Goal: Task Accomplishment & Management: Use online tool/utility

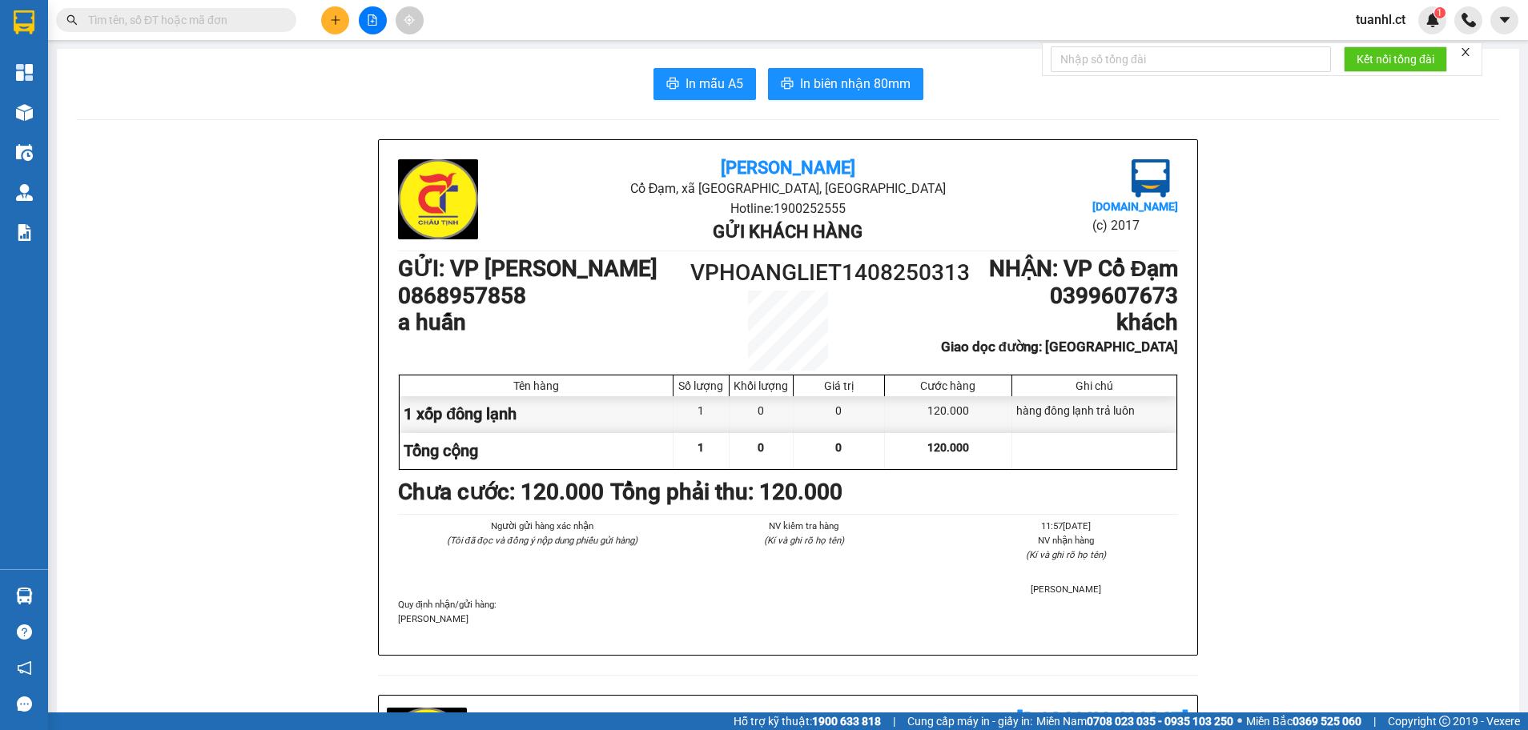
click at [1118, 584] on ul "11:57, ngày 14 tháng 08 năm 2025 NV nhận hàng (Kí và ghi rõ họ tên) Nguyễn Hữu …" at bounding box center [1051, 558] width 256 height 78
click at [343, 24] on button at bounding box center [335, 20] width 28 height 28
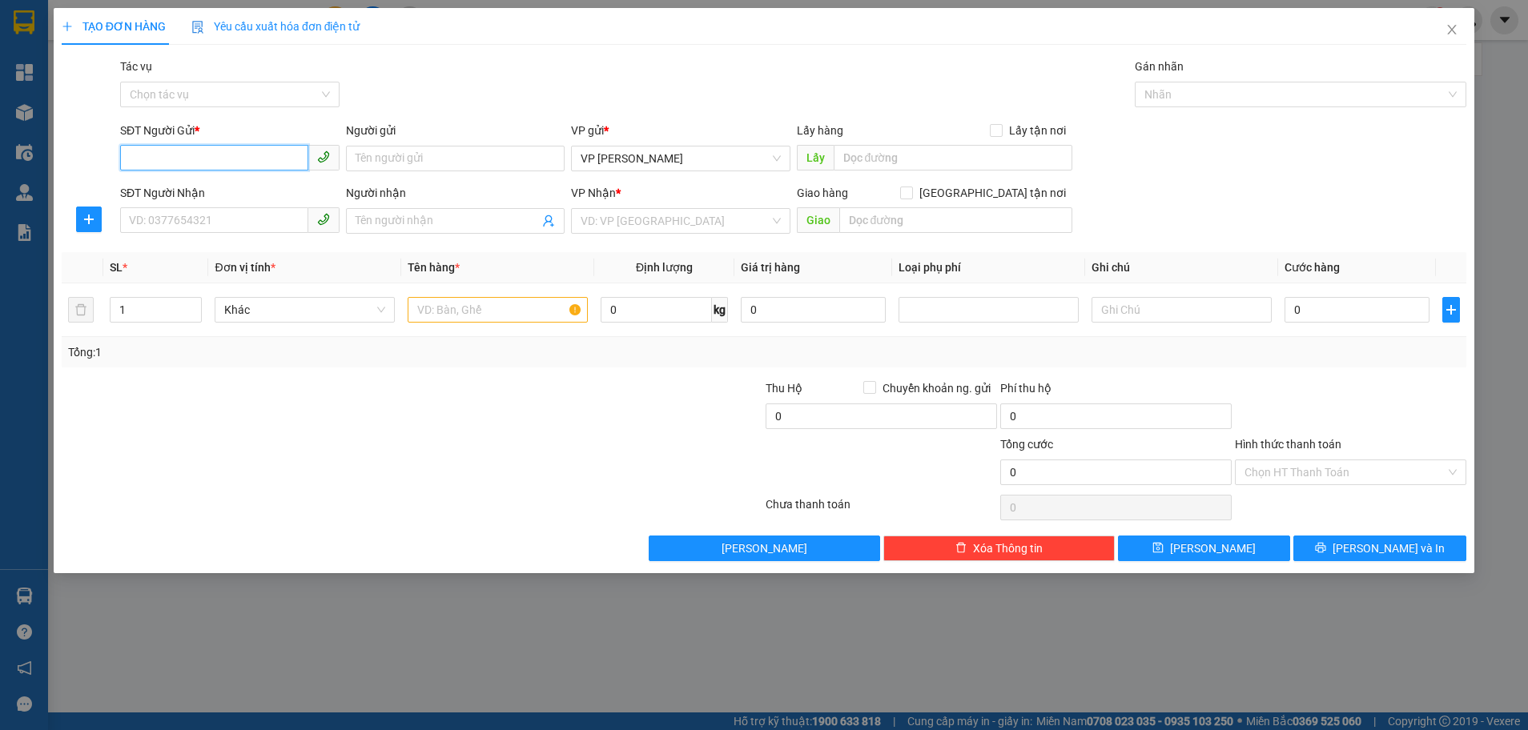
click at [155, 150] on input "SĐT Người Gửi *" at bounding box center [214, 158] width 188 height 26
click at [146, 224] on input "SĐT Người Nhận" at bounding box center [214, 220] width 188 height 26
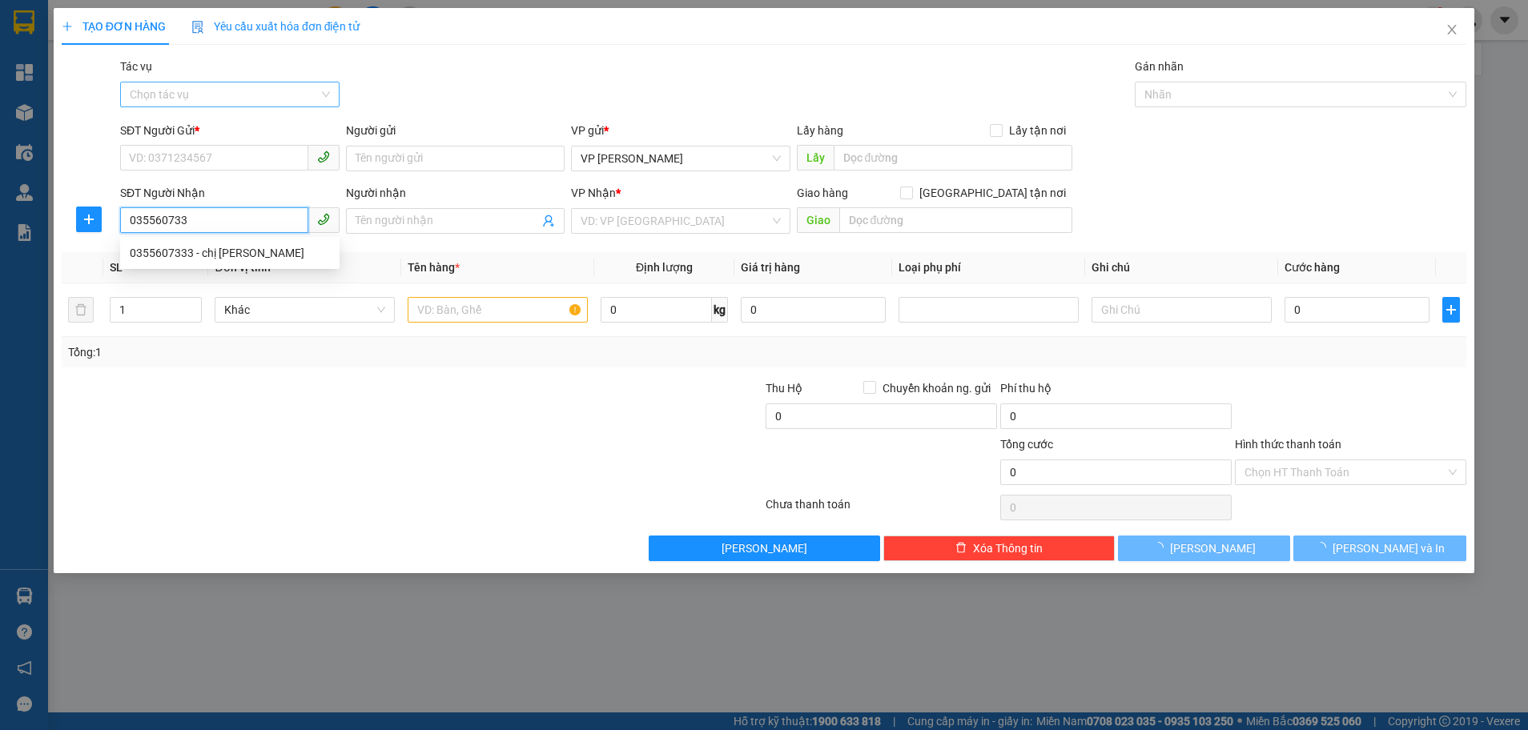
type input "0355607333"
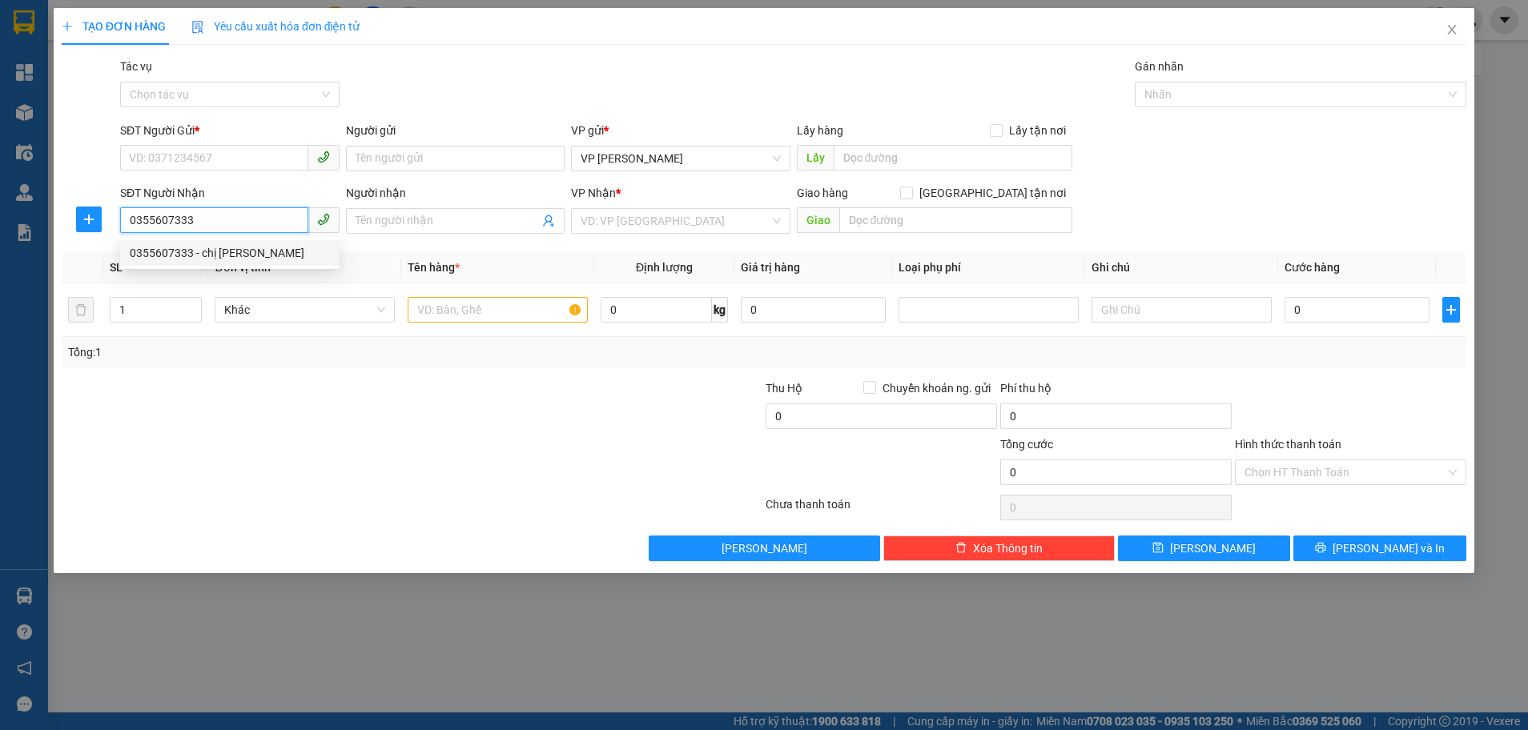
click at [195, 262] on div "0355607333 - chị tuyết" at bounding box center [229, 253] width 219 height 26
type input "chị [PERSON_NAME]"
type input "kh nhận ngày 13"
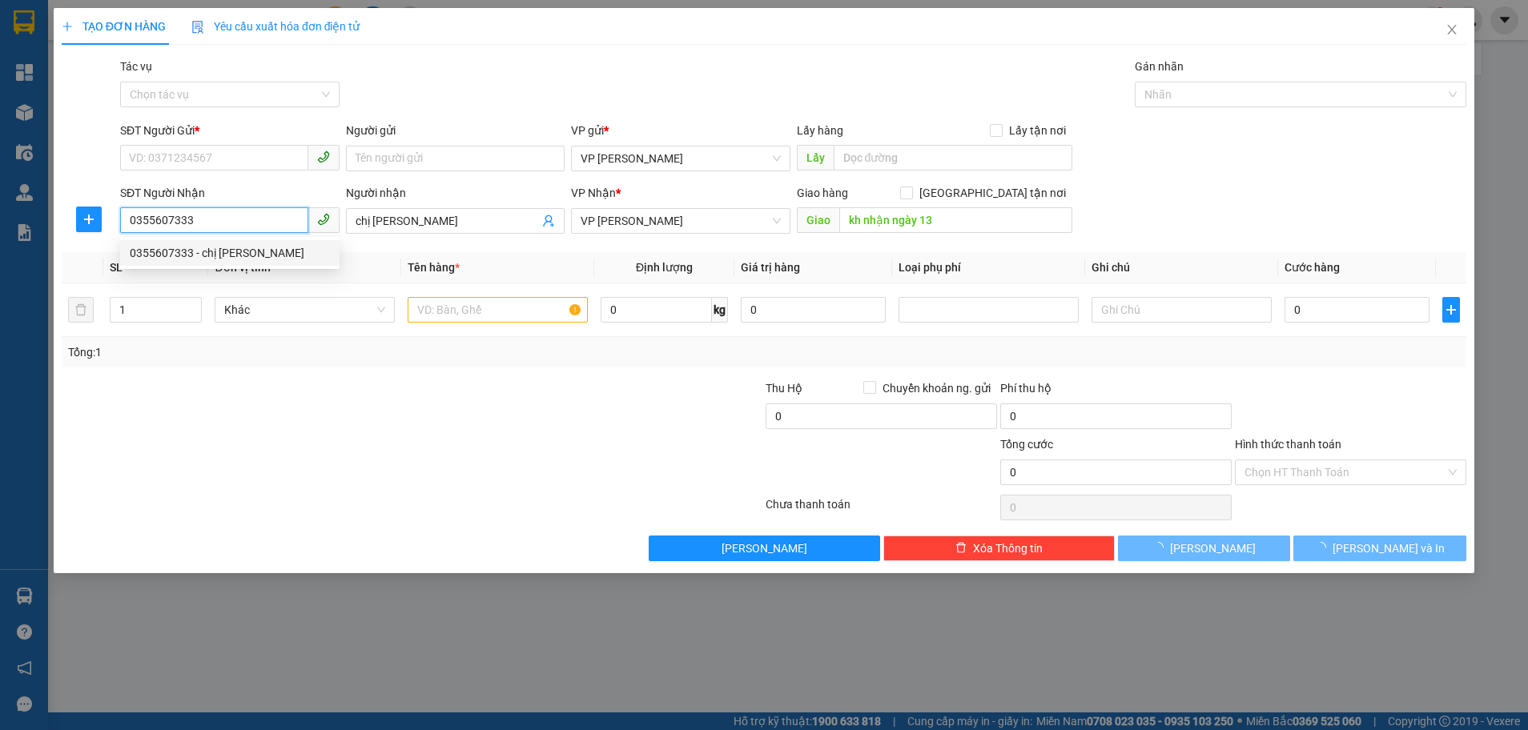
type input "50.000"
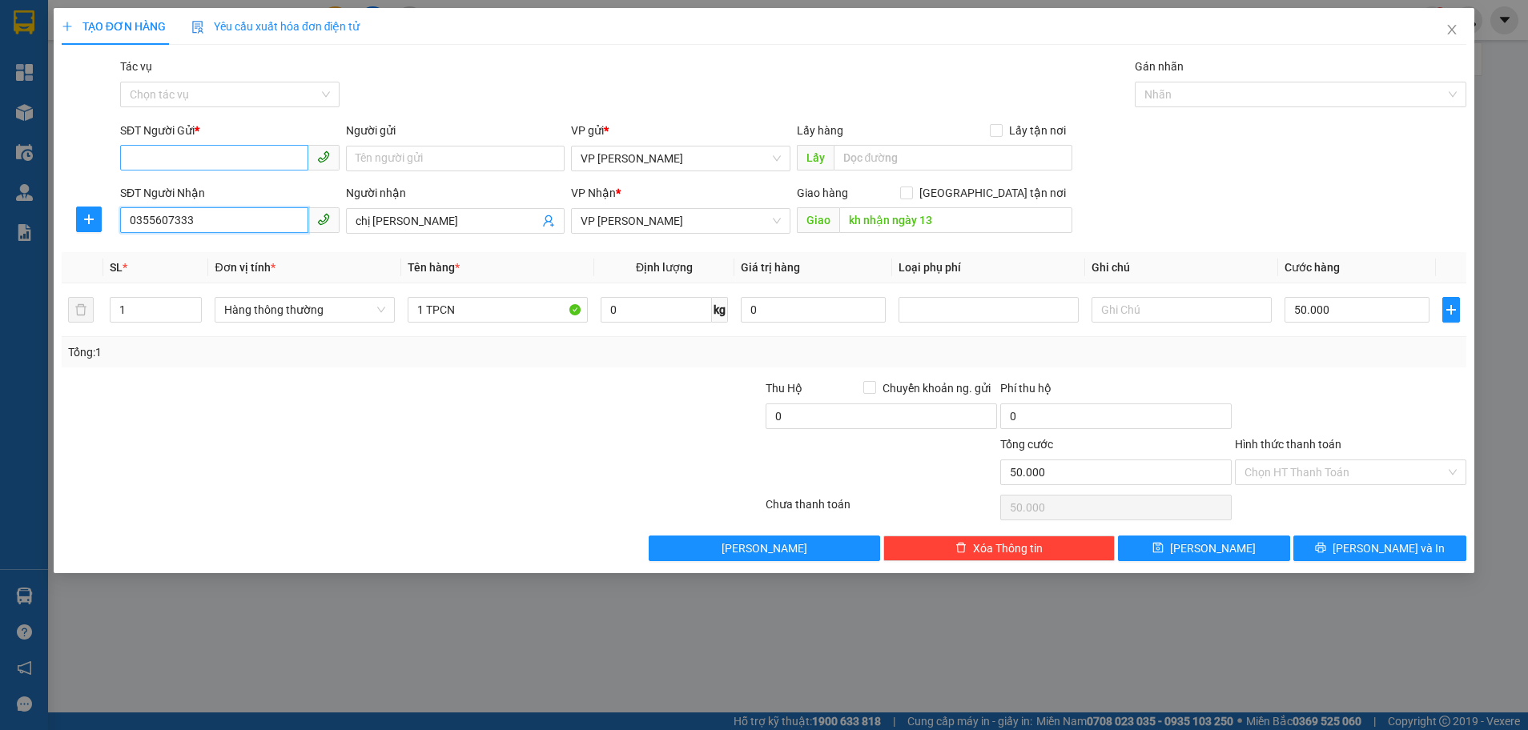
type input "0355607333"
click at [214, 160] on input "SĐT Người Gửi *" at bounding box center [214, 158] width 188 height 26
type input "0000000000000"
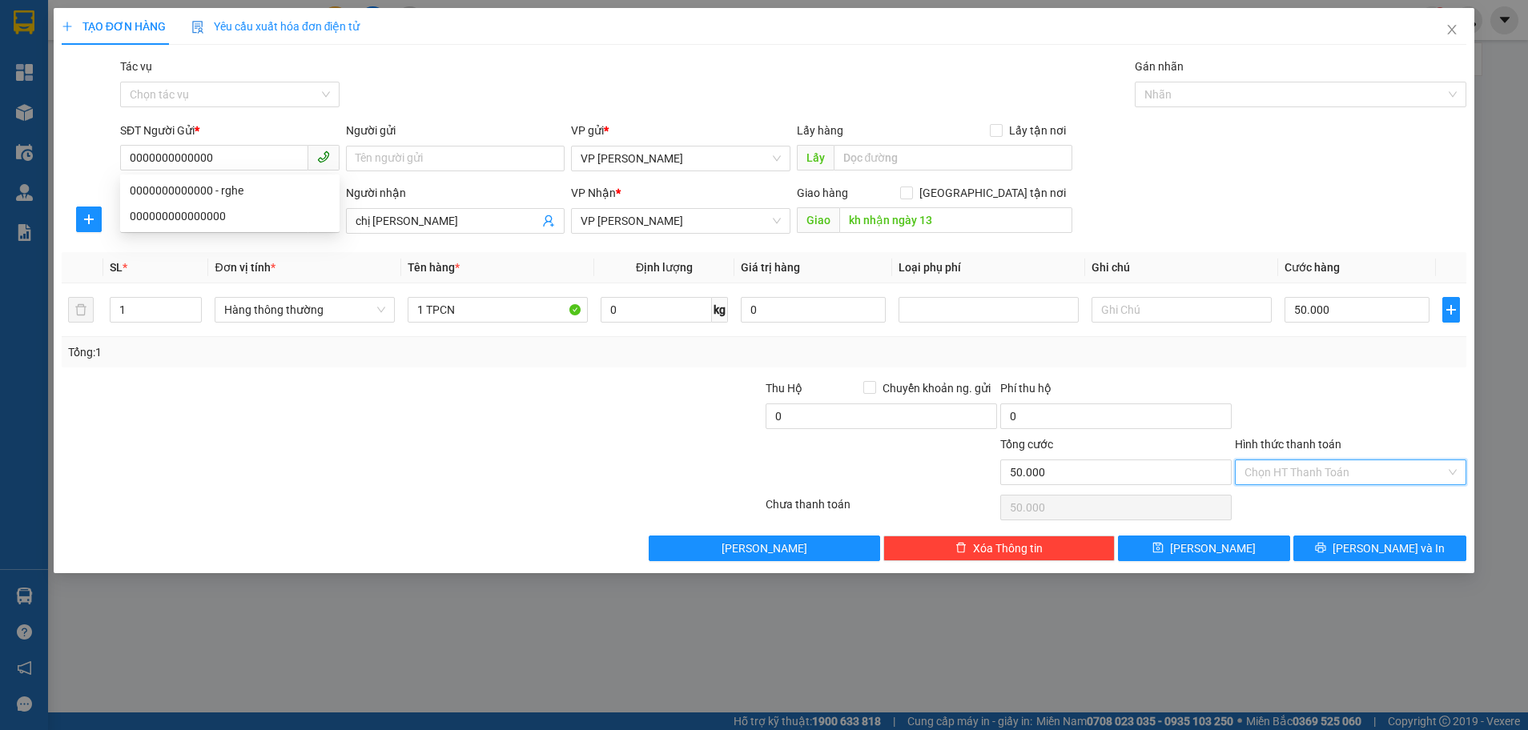
click at [1424, 471] on input "Hình thức thanh toán" at bounding box center [1345, 473] width 201 height 24
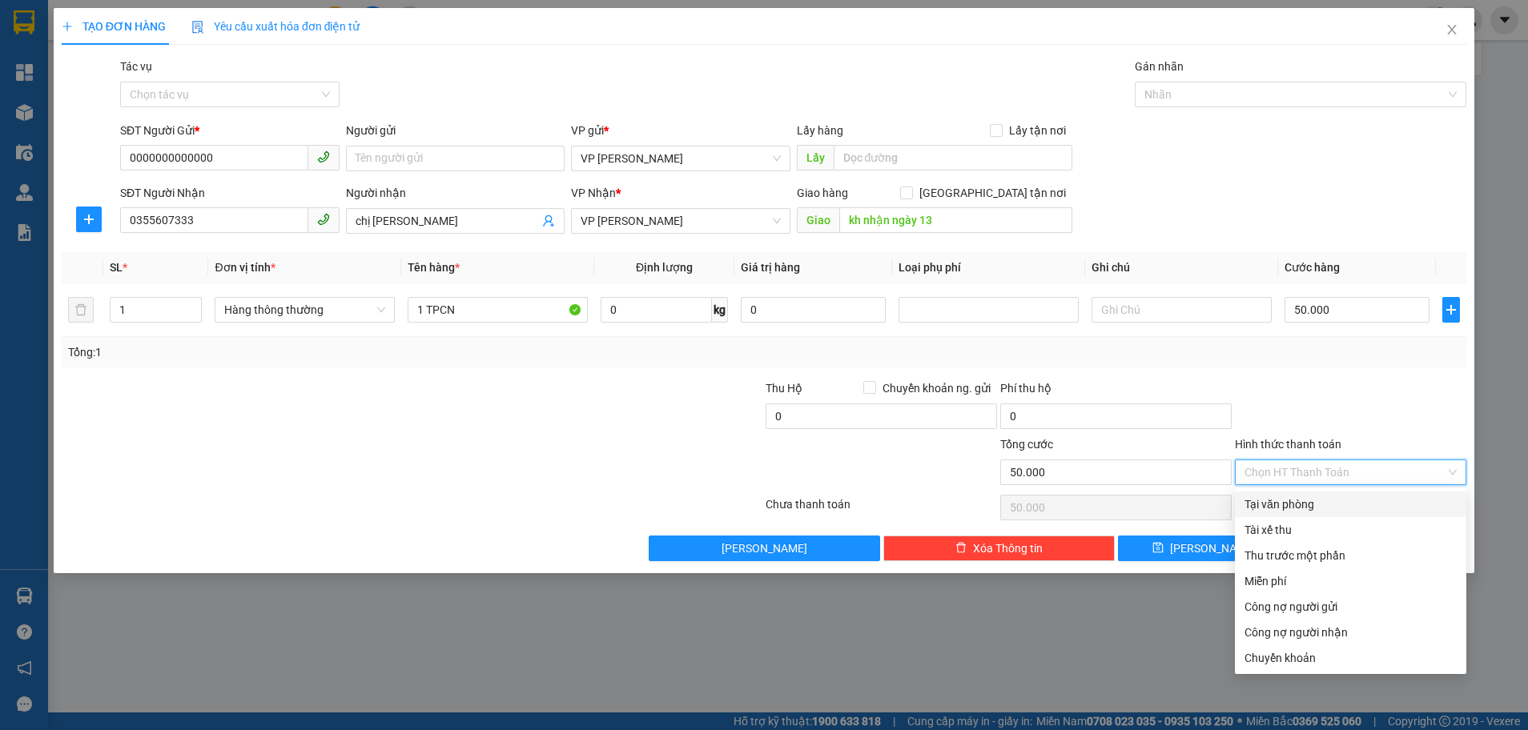
click at [1306, 508] on div "Tại văn phòng" at bounding box center [1351, 505] width 212 height 18
type input "0"
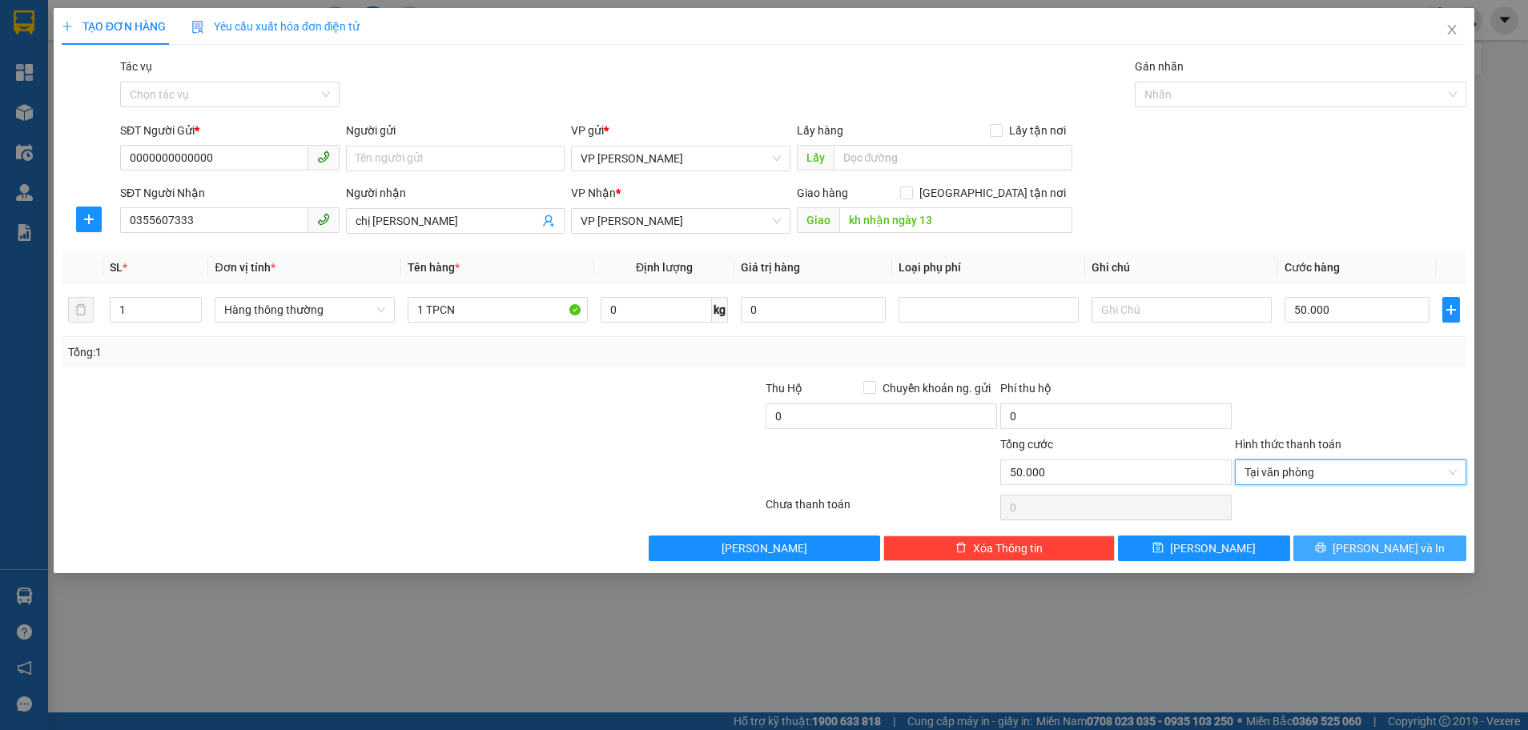
click at [1350, 540] on button "Lưu và In" at bounding box center [1380, 549] width 173 height 26
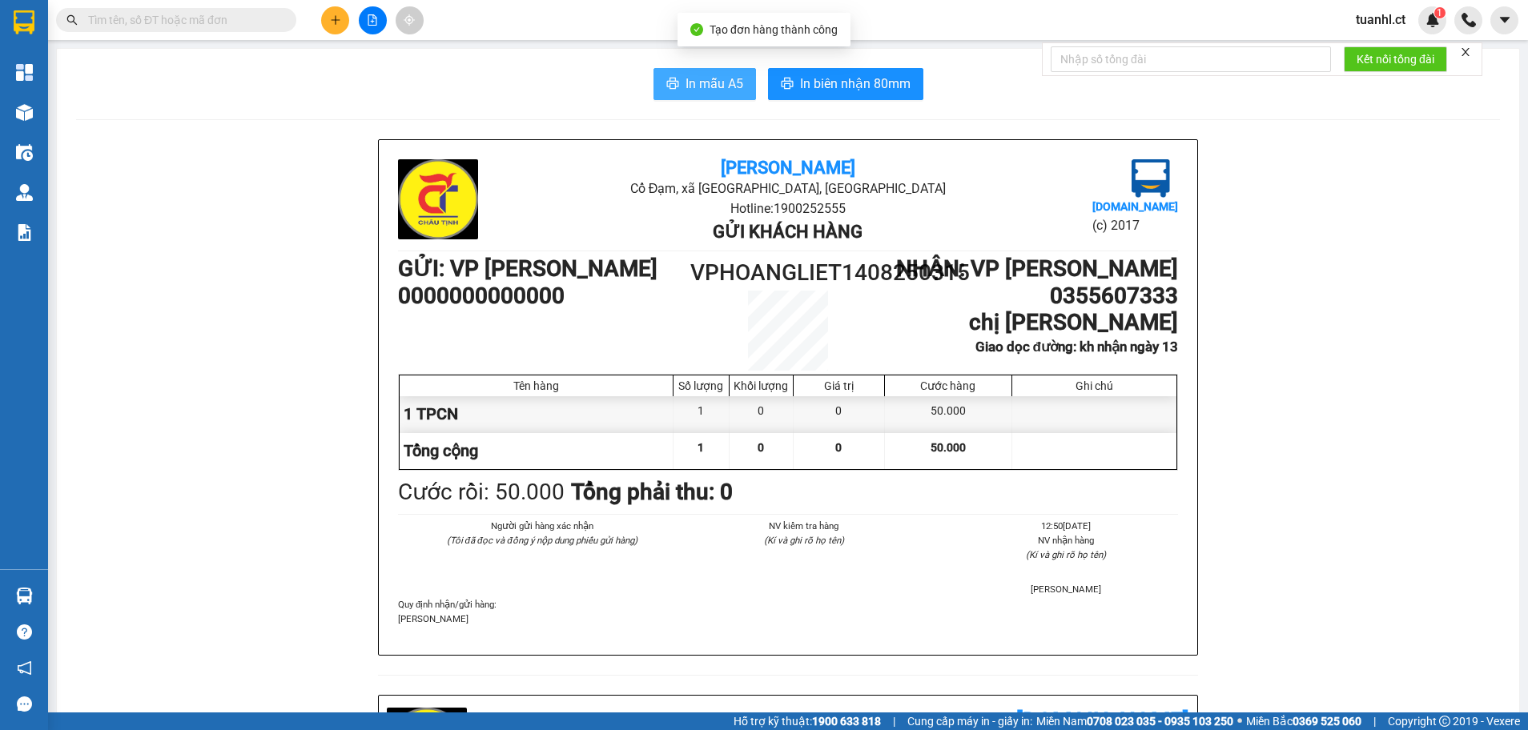
click at [710, 85] on span "In mẫu A5" at bounding box center [715, 84] width 58 height 20
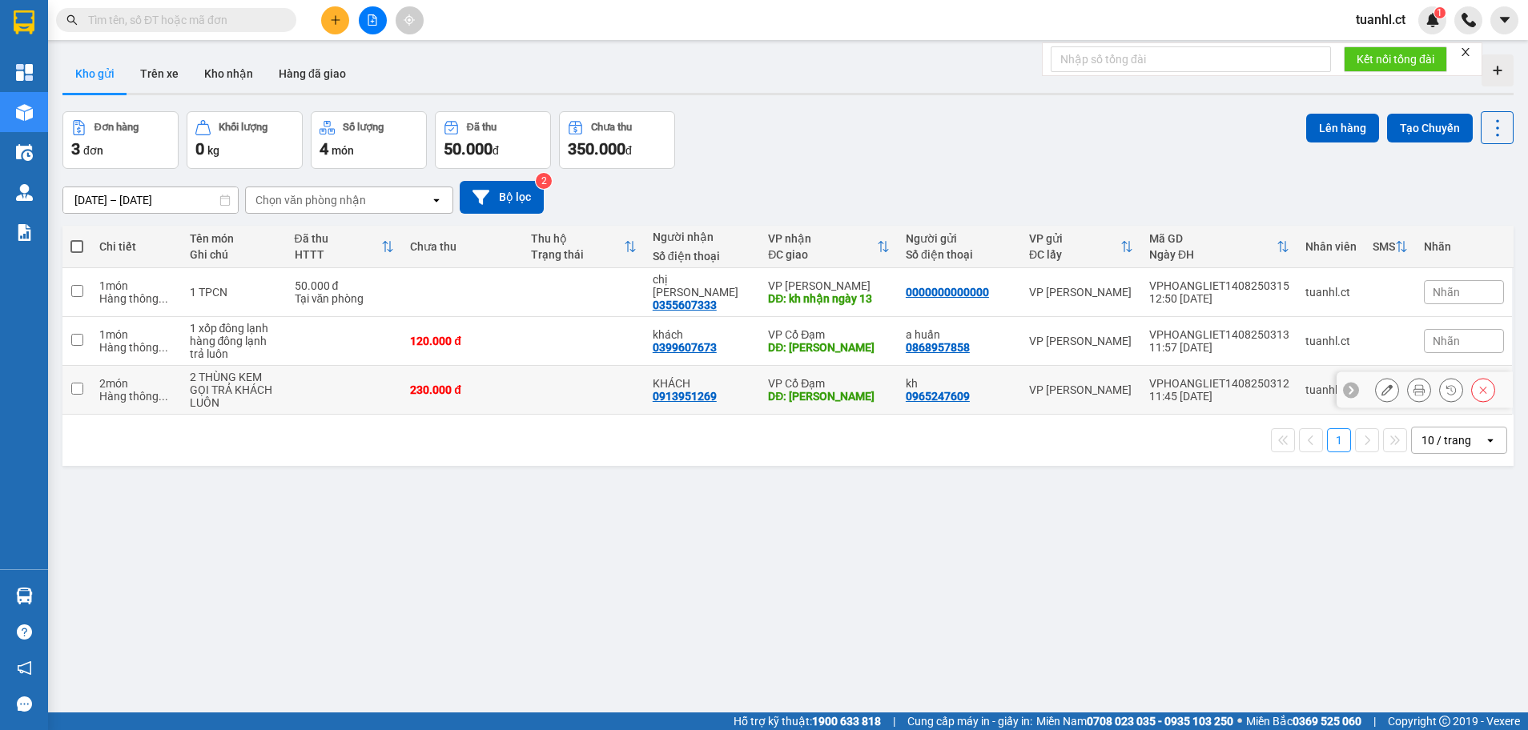
click at [80, 383] on input "checkbox" at bounding box center [77, 389] width 12 height 12
checkbox input "true"
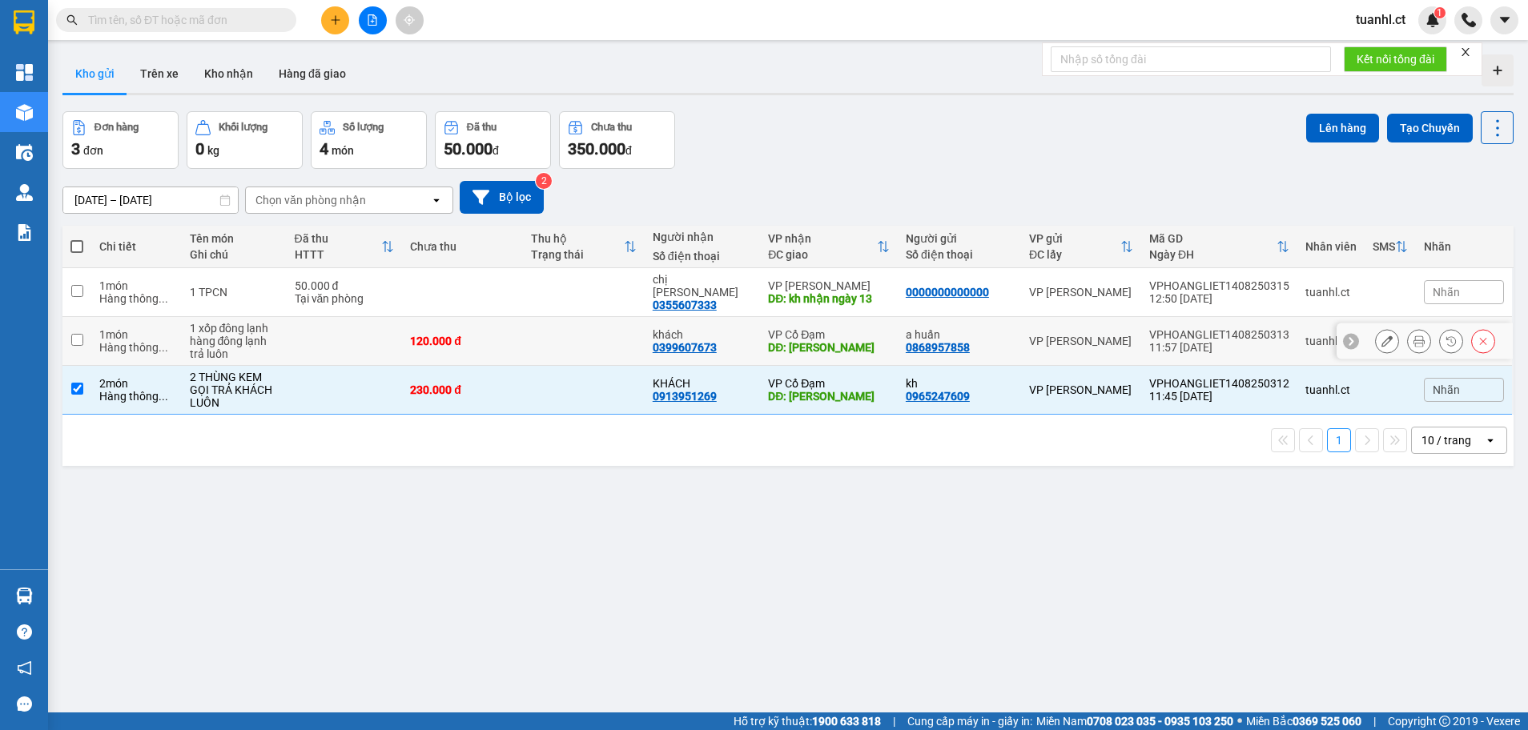
drag, startPoint x: 78, startPoint y: 340, endPoint x: 80, endPoint y: 312, distance: 28.1
click at [78, 332] on td at bounding box center [76, 341] width 29 height 49
checkbox input "true"
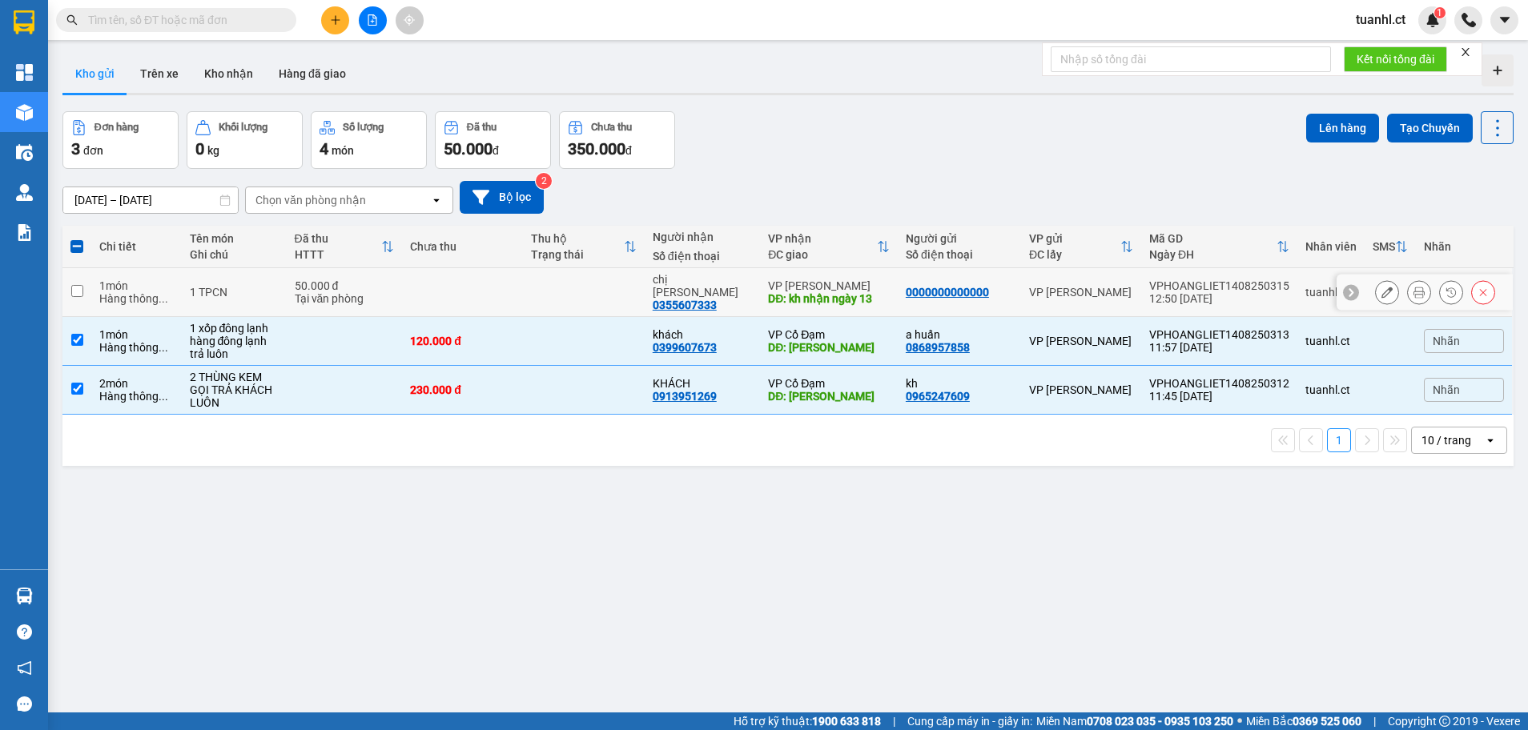
click at [82, 288] on input "checkbox" at bounding box center [77, 291] width 12 height 12
checkbox input "true"
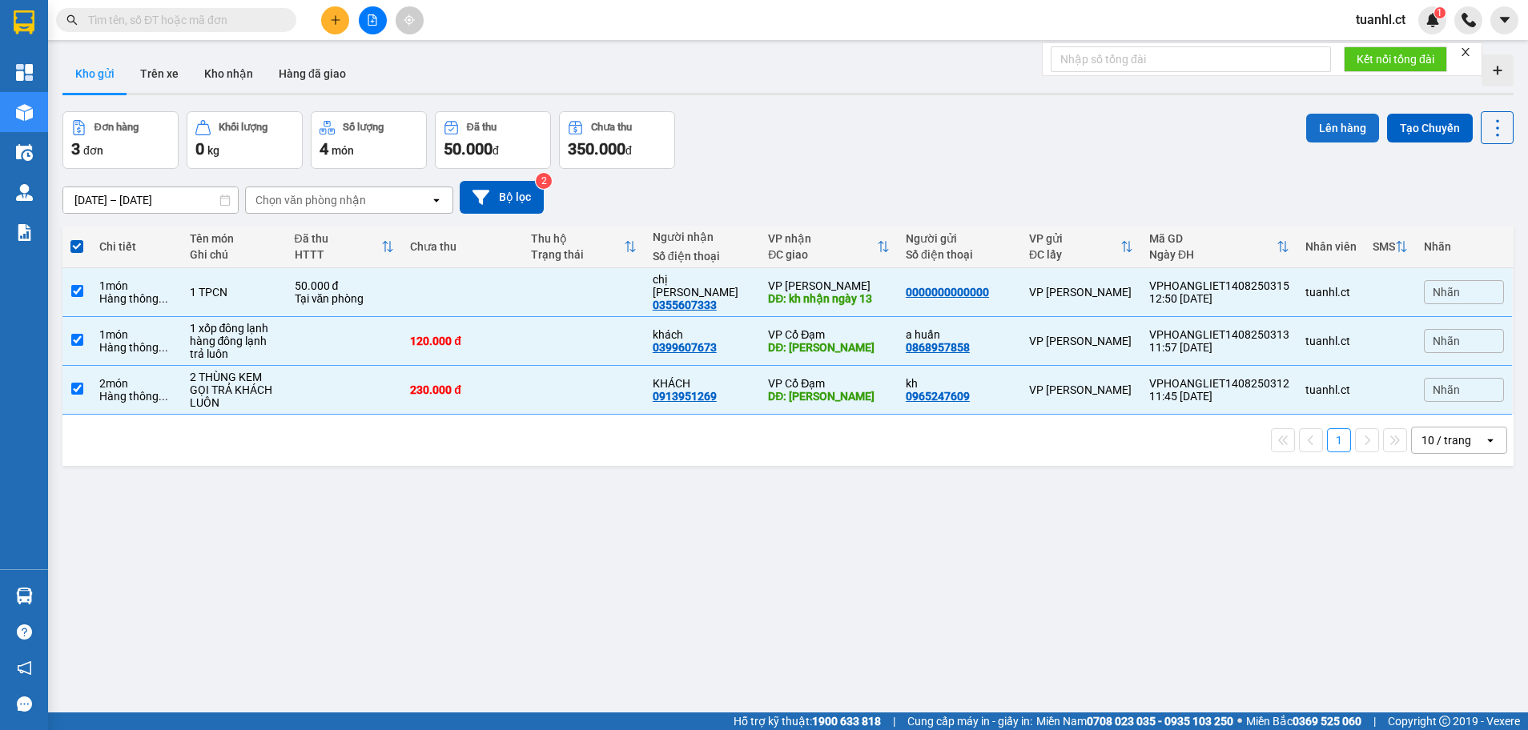
click at [1330, 128] on button "Lên hàng" at bounding box center [1342, 128] width 73 height 29
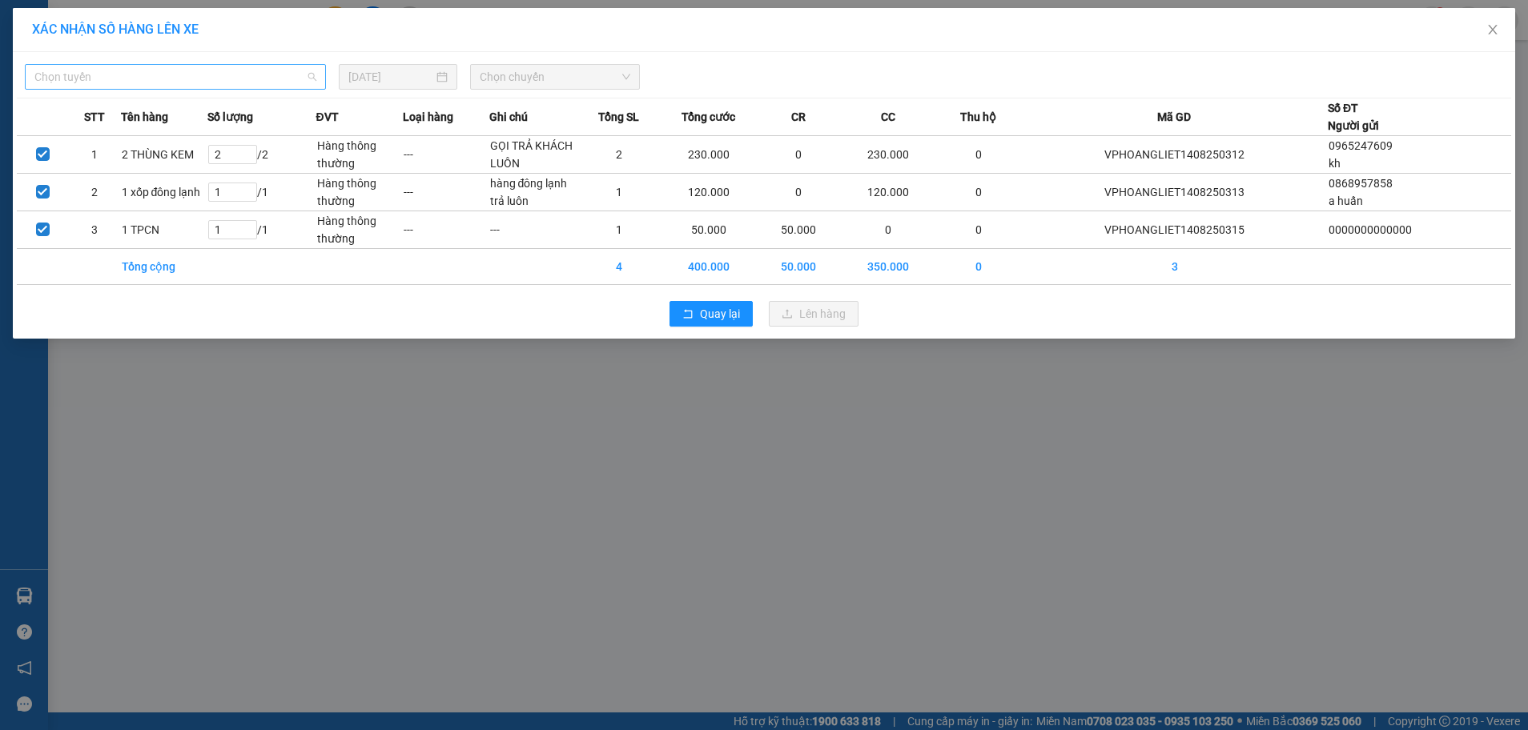
click at [260, 88] on span "Chọn tuyến" at bounding box center [175, 77] width 282 height 24
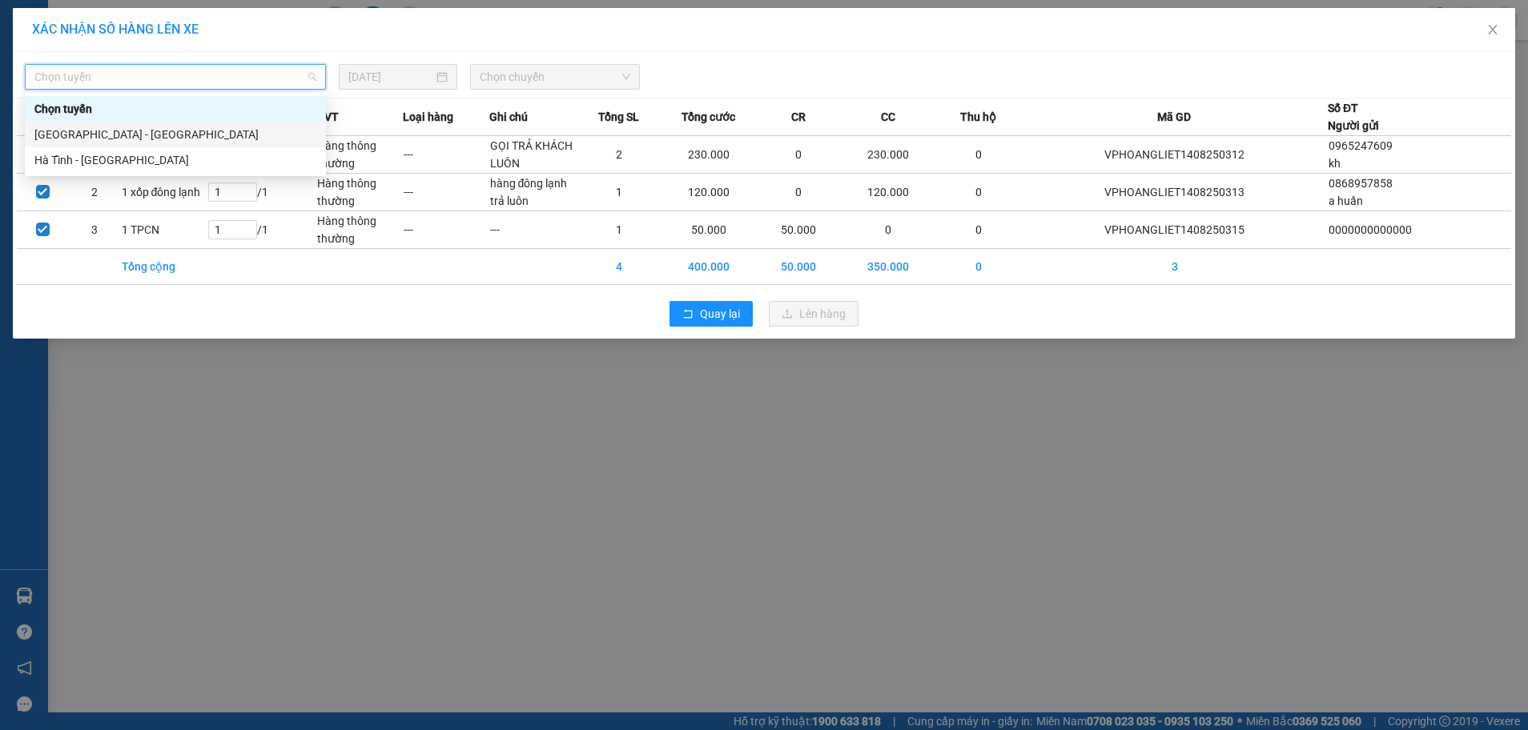
click at [199, 138] on div "[GEOGRAPHIC_DATA] - [GEOGRAPHIC_DATA]" at bounding box center [175, 135] width 282 height 18
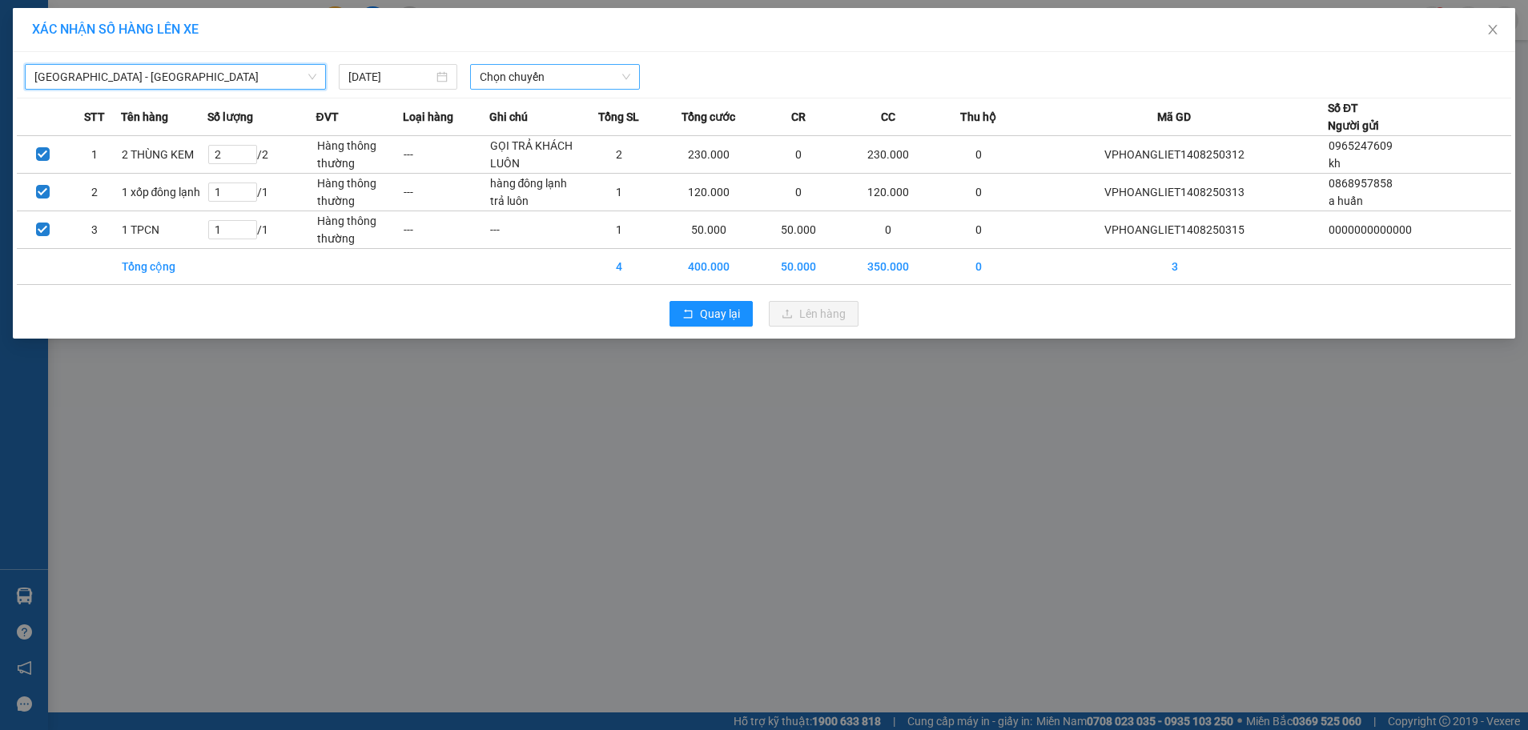
click at [563, 82] on span "Chọn chuyến" at bounding box center [555, 77] width 151 height 24
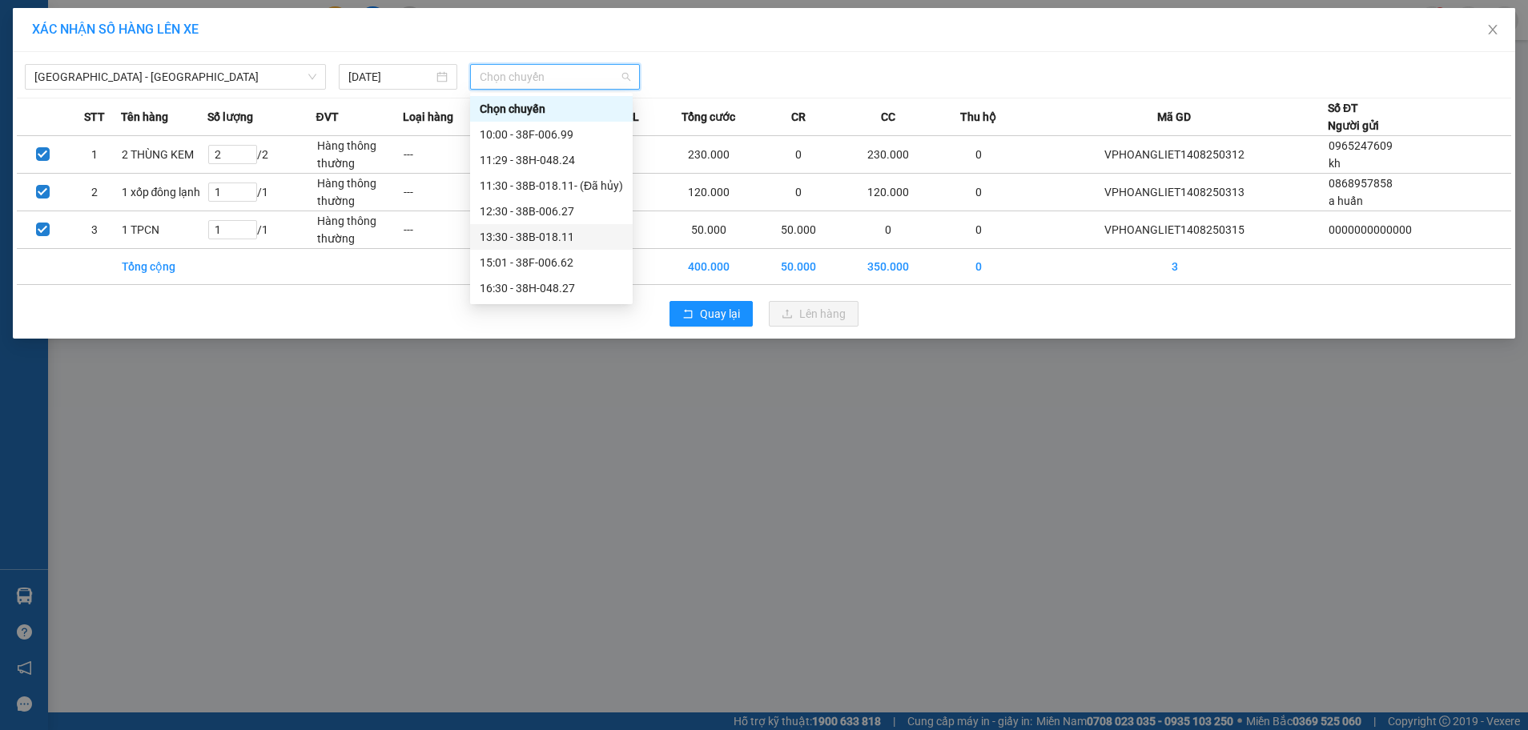
click at [553, 227] on div "13:30 - 38B-018.11" at bounding box center [551, 237] width 163 height 26
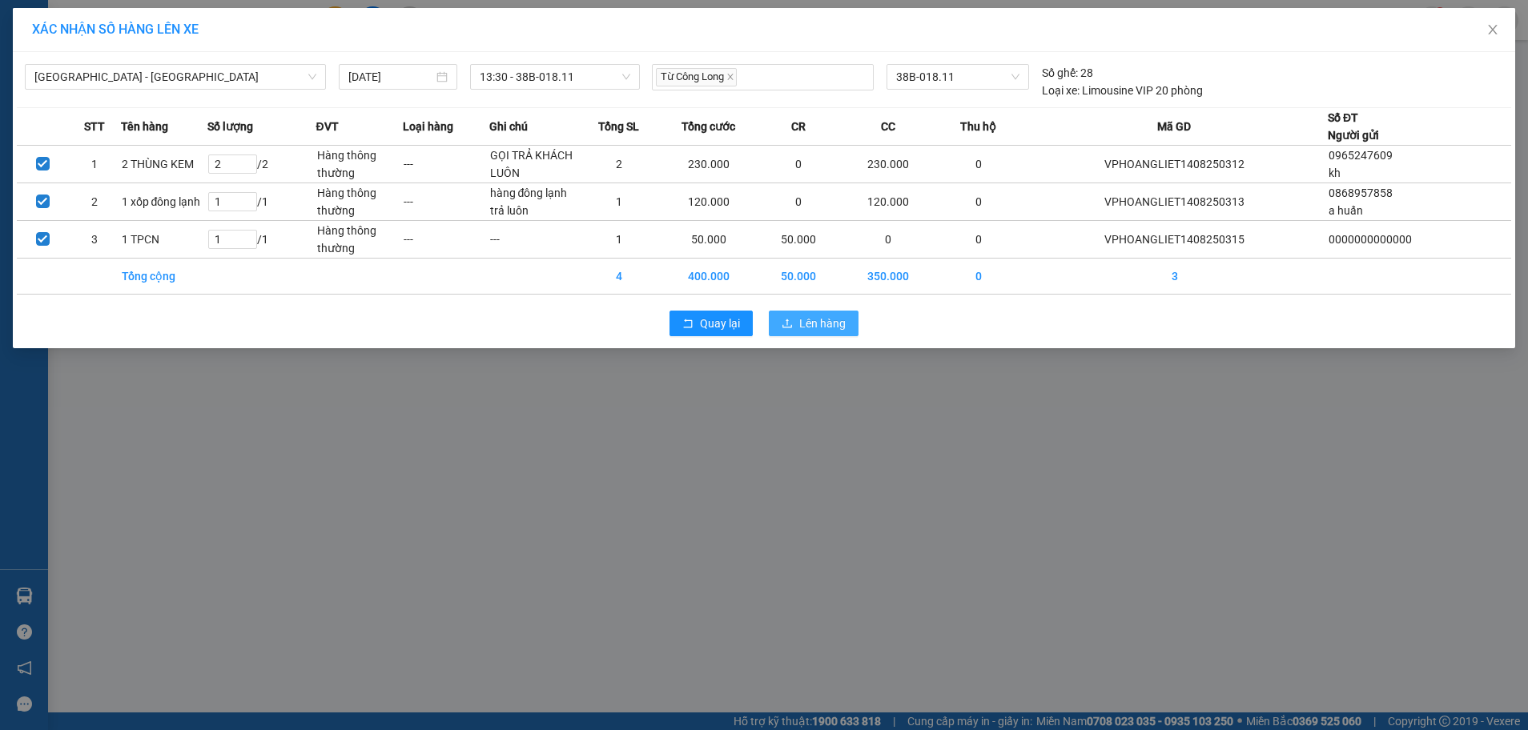
click at [834, 319] on span "Lên hàng" at bounding box center [822, 324] width 46 height 18
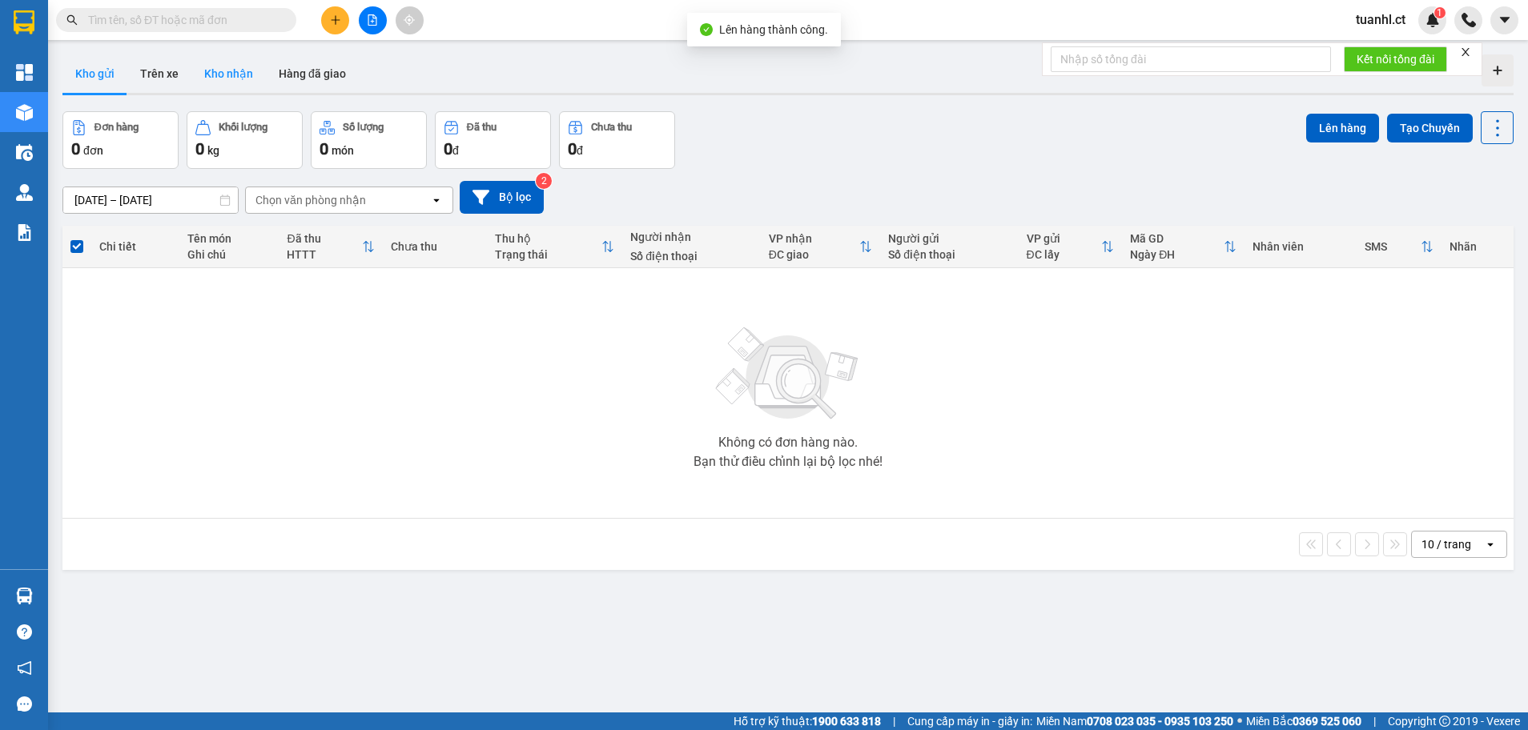
drag, startPoint x: 161, startPoint y: 68, endPoint x: 204, endPoint y: 92, distance: 49.5
click at [162, 67] on button "Trên xe" at bounding box center [159, 73] width 64 height 38
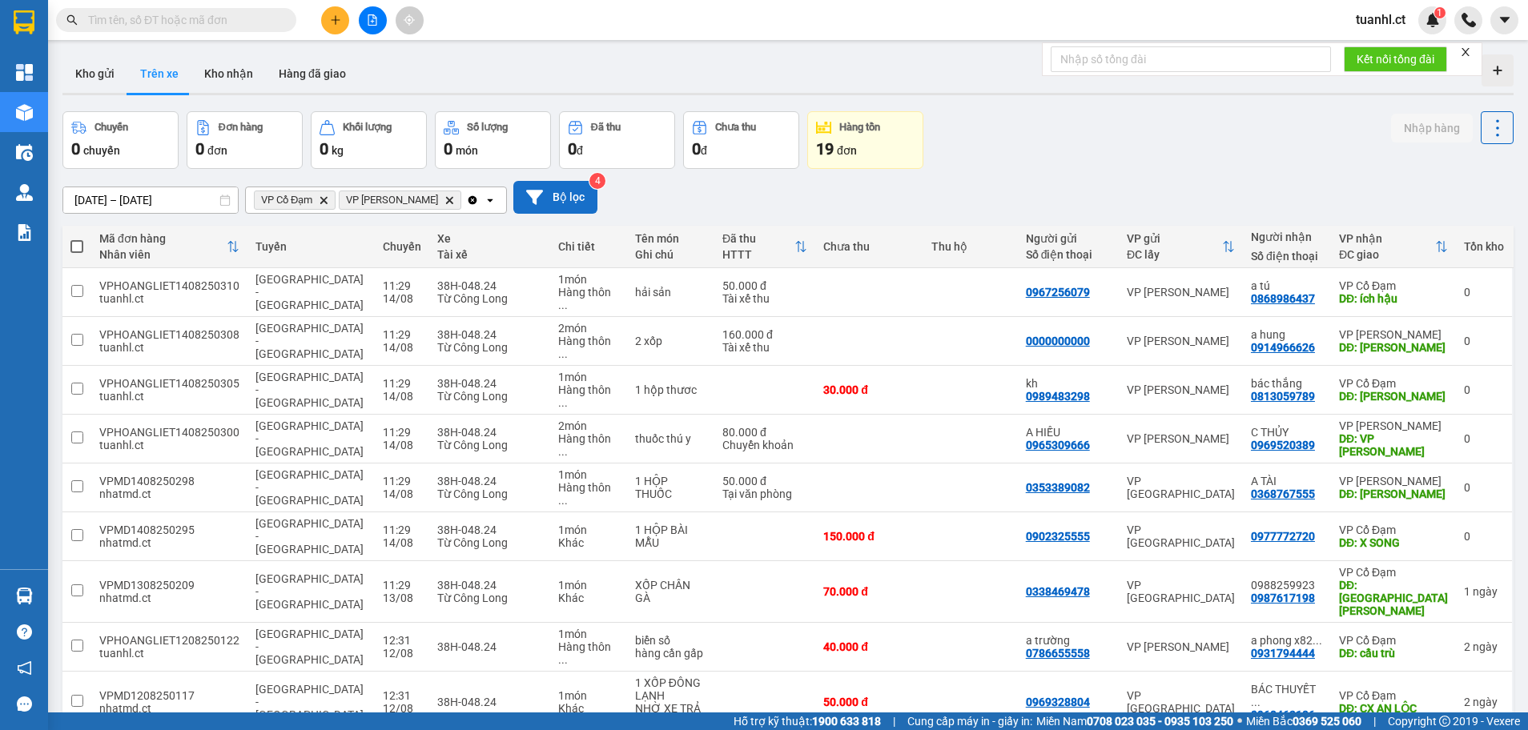
click at [550, 203] on button "Bộ lọc" at bounding box center [555, 197] width 84 height 33
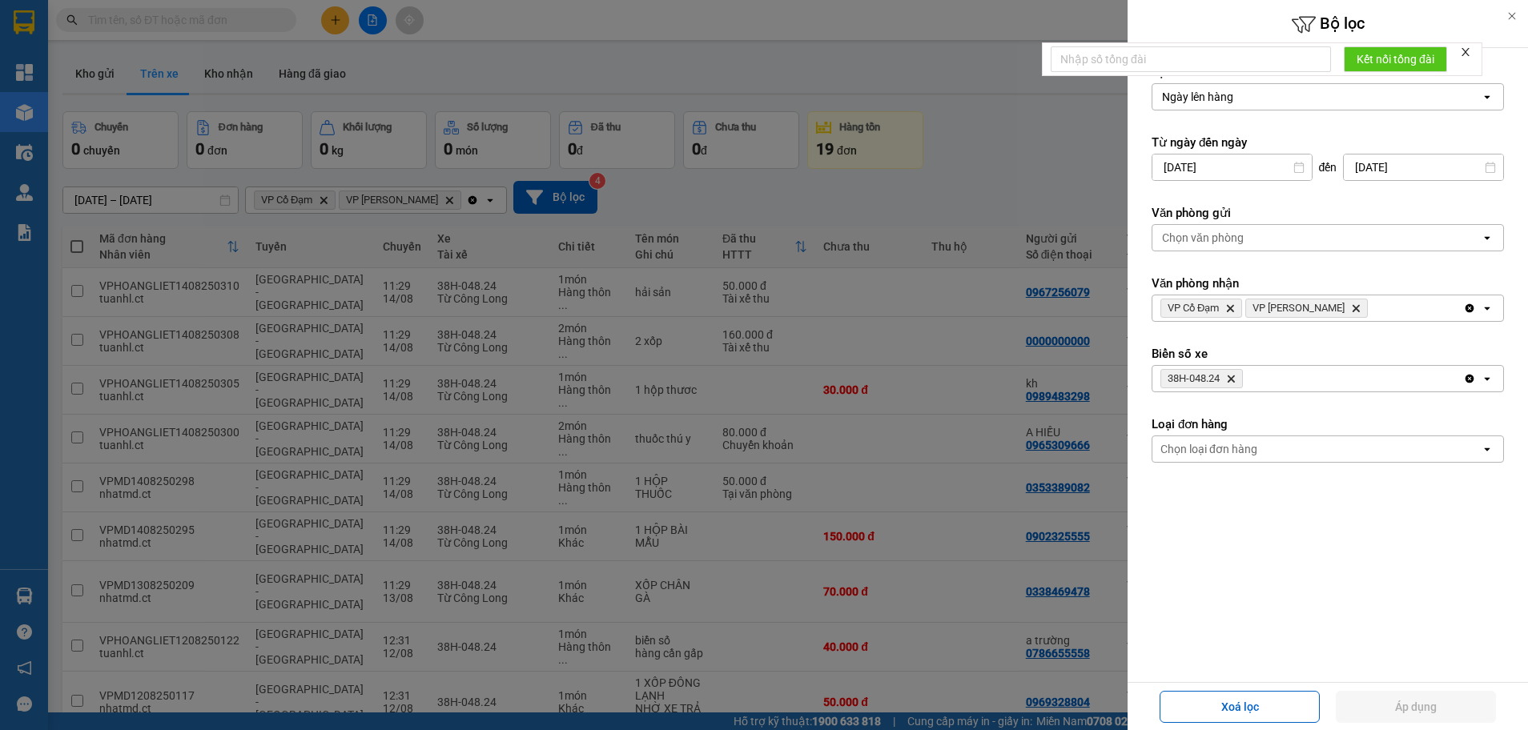
click at [1234, 380] on icon "38H-048.24, close by backspace" at bounding box center [1231, 379] width 7 height 7
click at [1234, 380] on div "Chọn biển số" at bounding box center [1317, 379] width 328 height 26
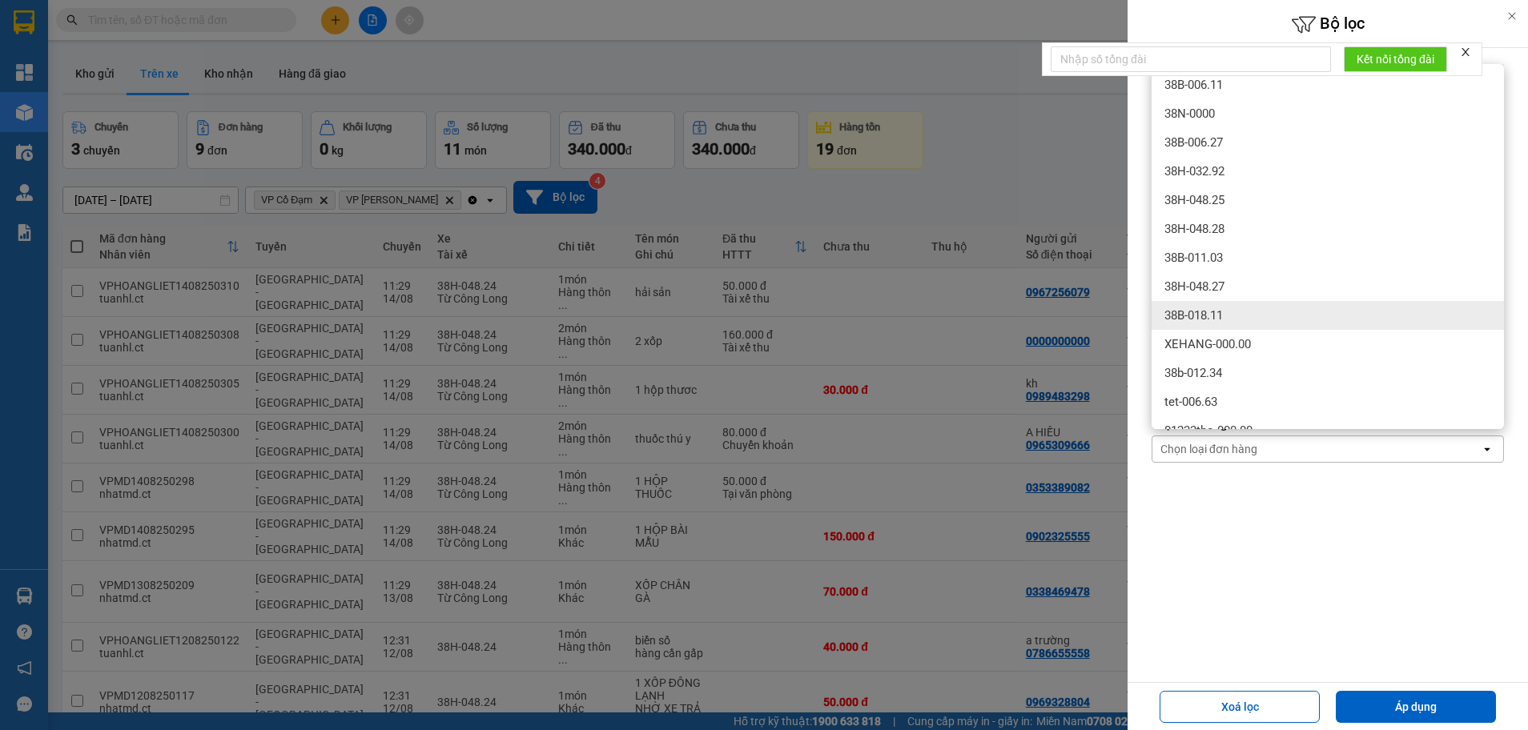
click at [1233, 303] on div "38B-018.11" at bounding box center [1328, 315] width 352 height 29
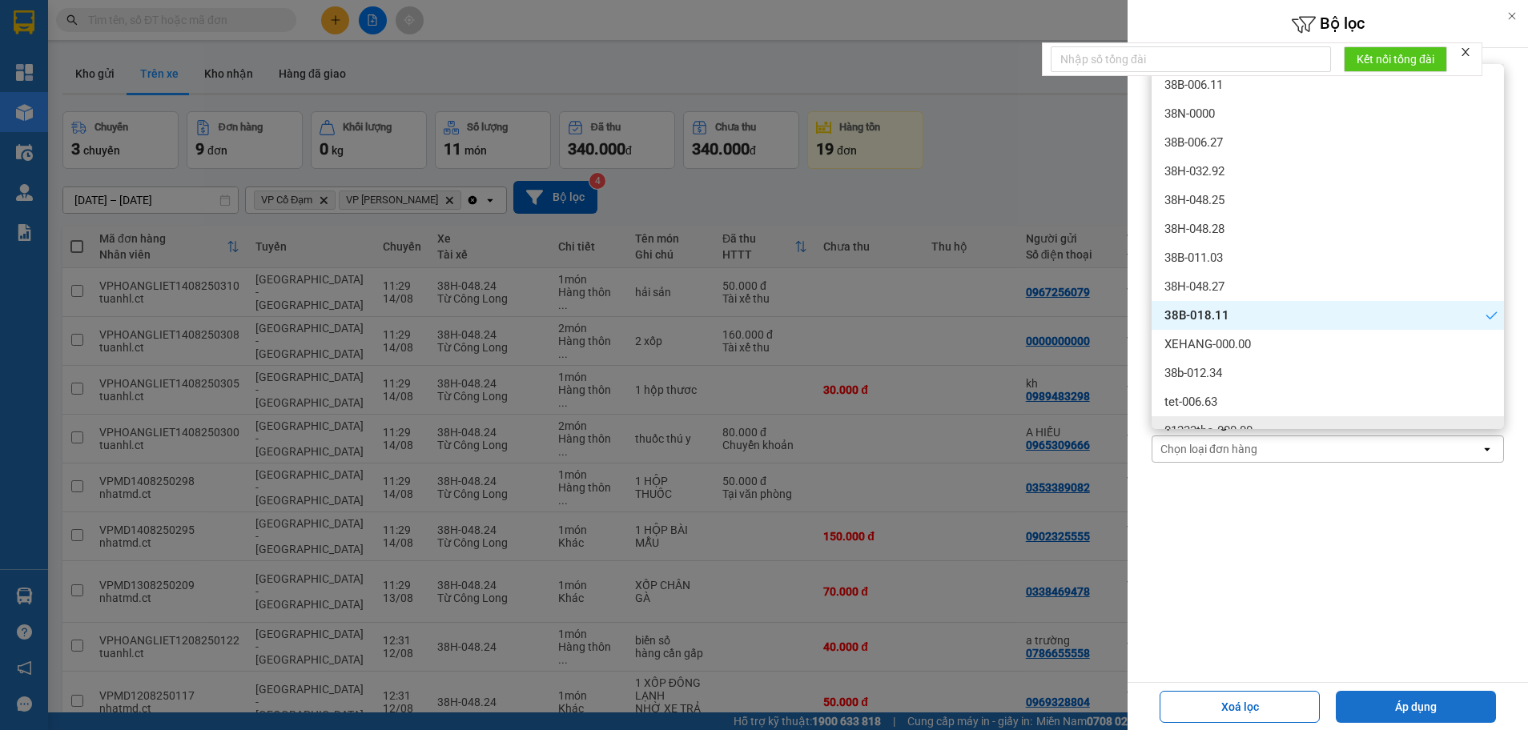
click at [1387, 695] on button "Áp dụng" at bounding box center [1416, 707] width 160 height 32
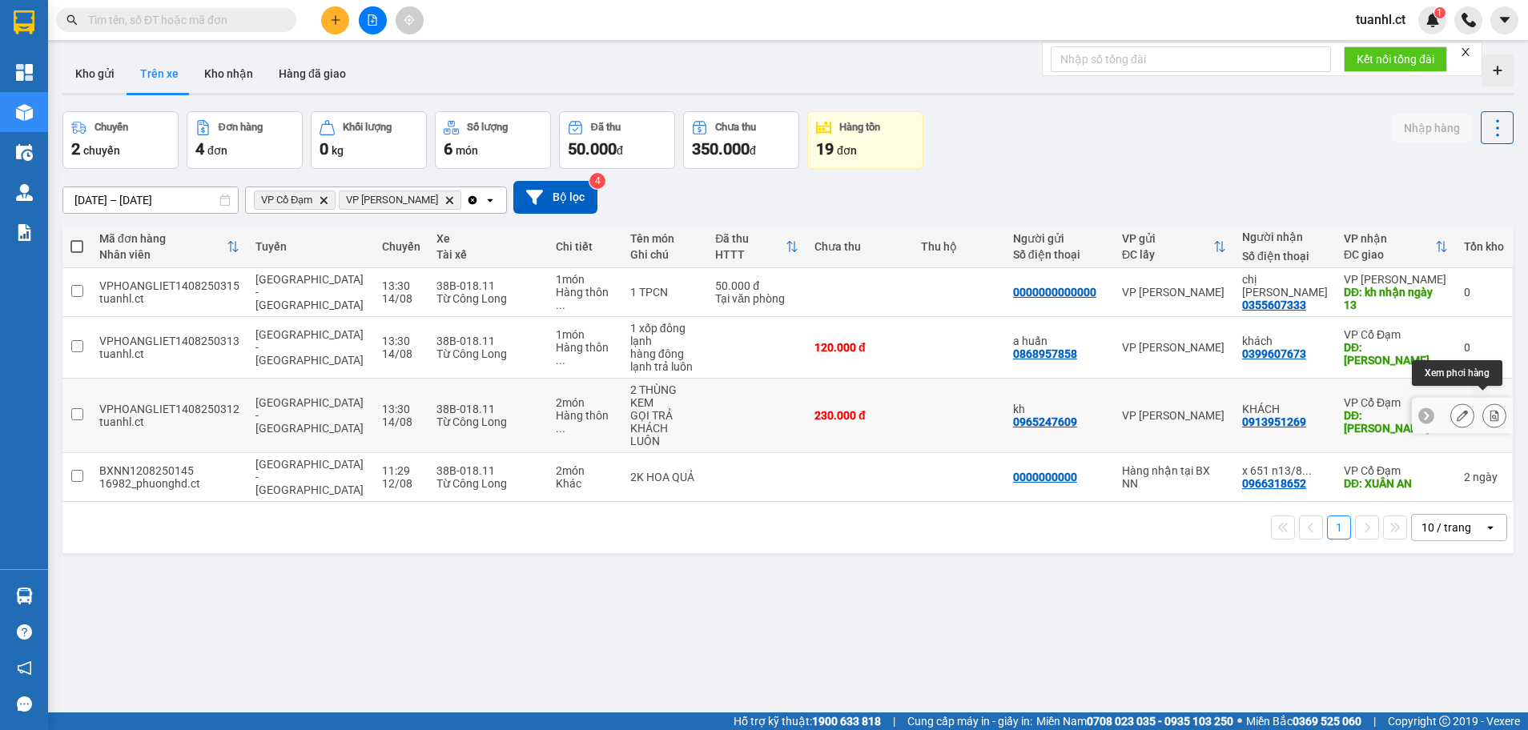
click at [1491, 410] on icon at bounding box center [1495, 415] width 9 height 11
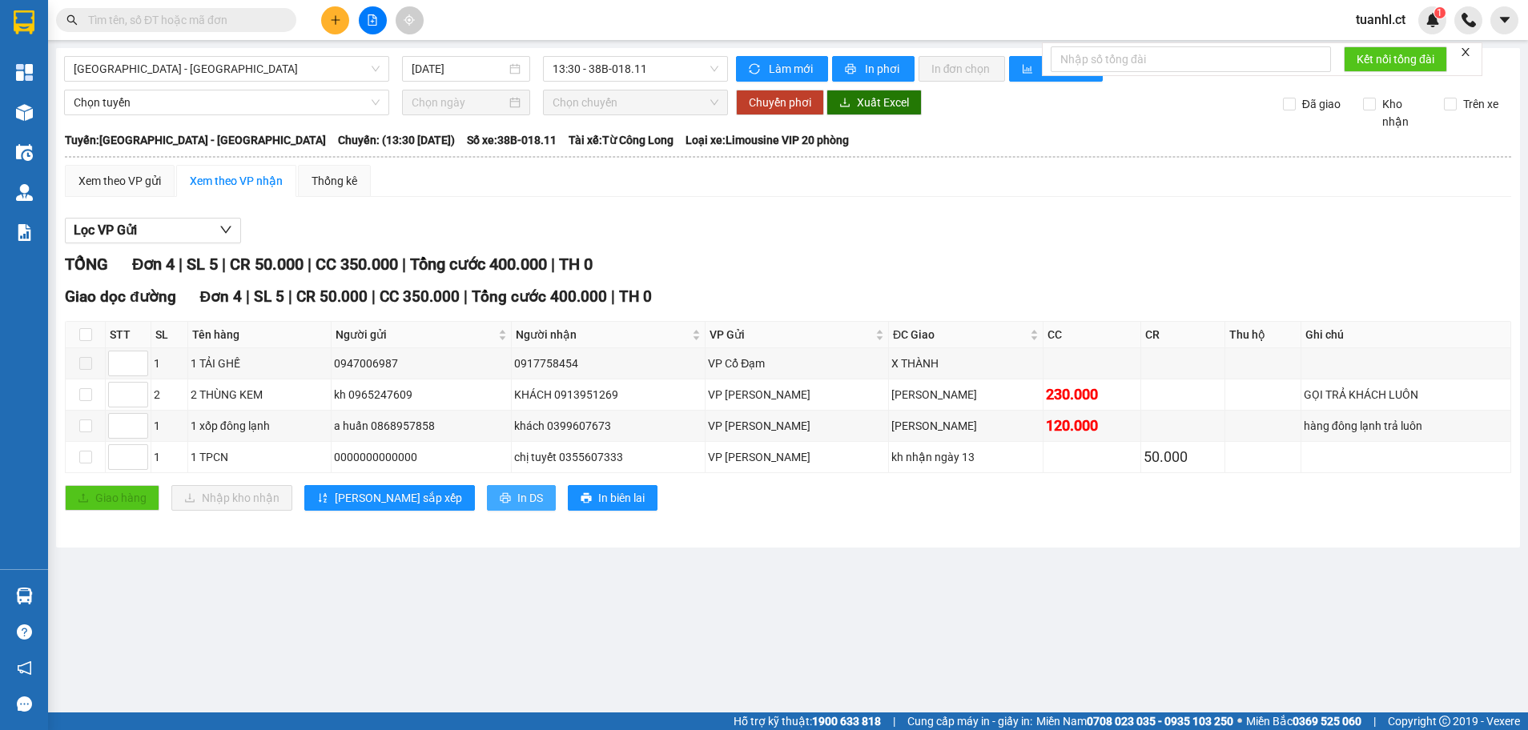
click at [517, 490] on span "In DS" at bounding box center [530, 498] width 26 height 18
click at [517, 499] on span "In DS" at bounding box center [530, 498] width 26 height 18
